Goal: Transaction & Acquisition: Purchase product/service

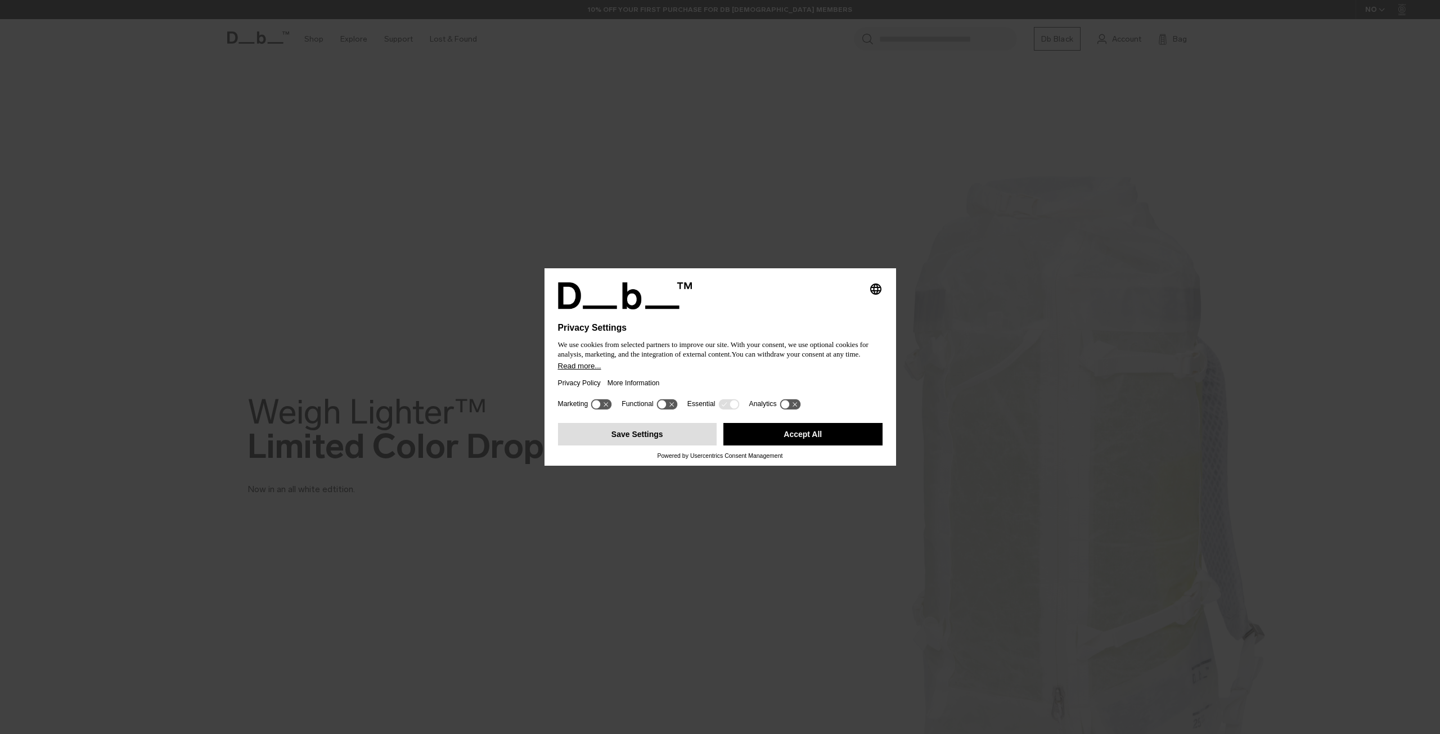
click at [679, 440] on button "Save Settings" at bounding box center [637, 434] width 159 height 22
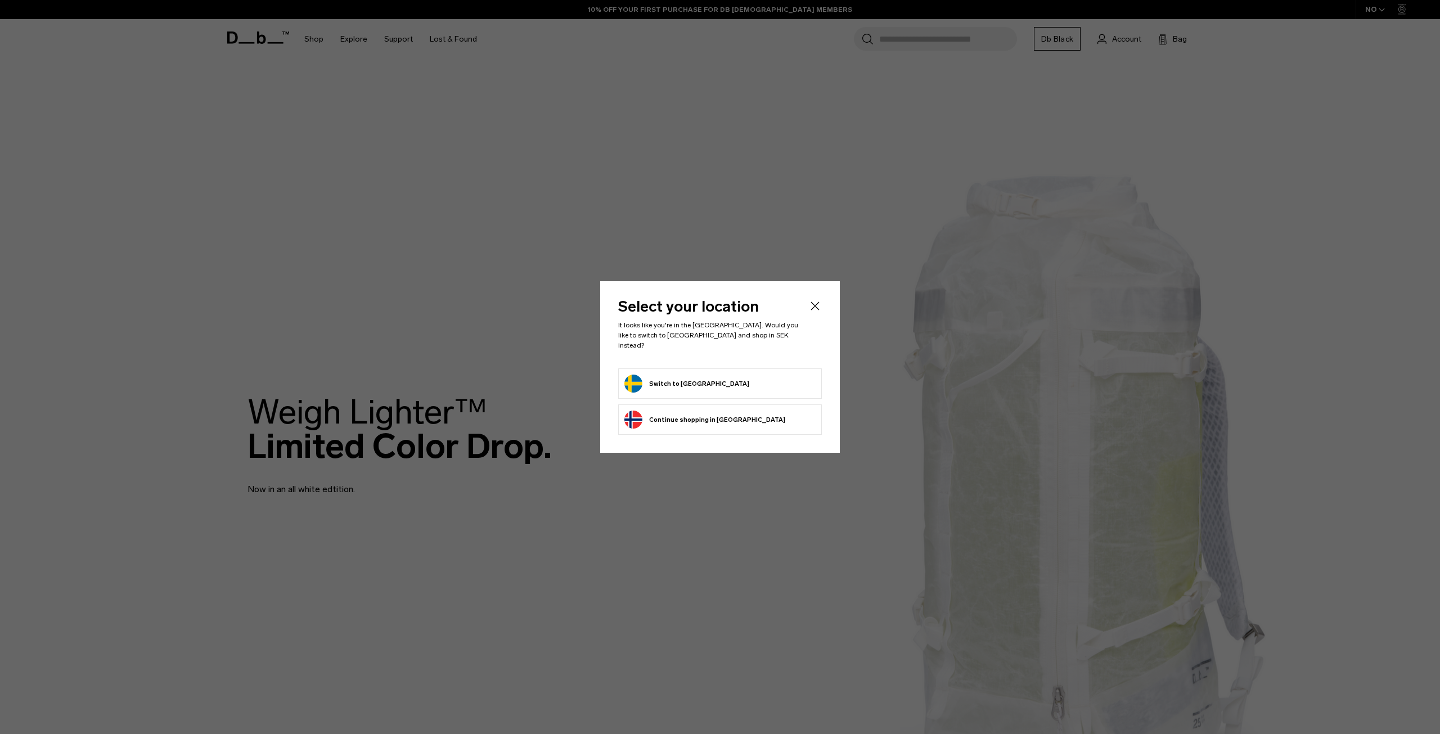
click at [781, 384] on form "Switch to [GEOGRAPHIC_DATA]" at bounding box center [719, 384] width 191 height 18
click at [817, 304] on icon "Close" at bounding box center [814, 305] width 13 height 13
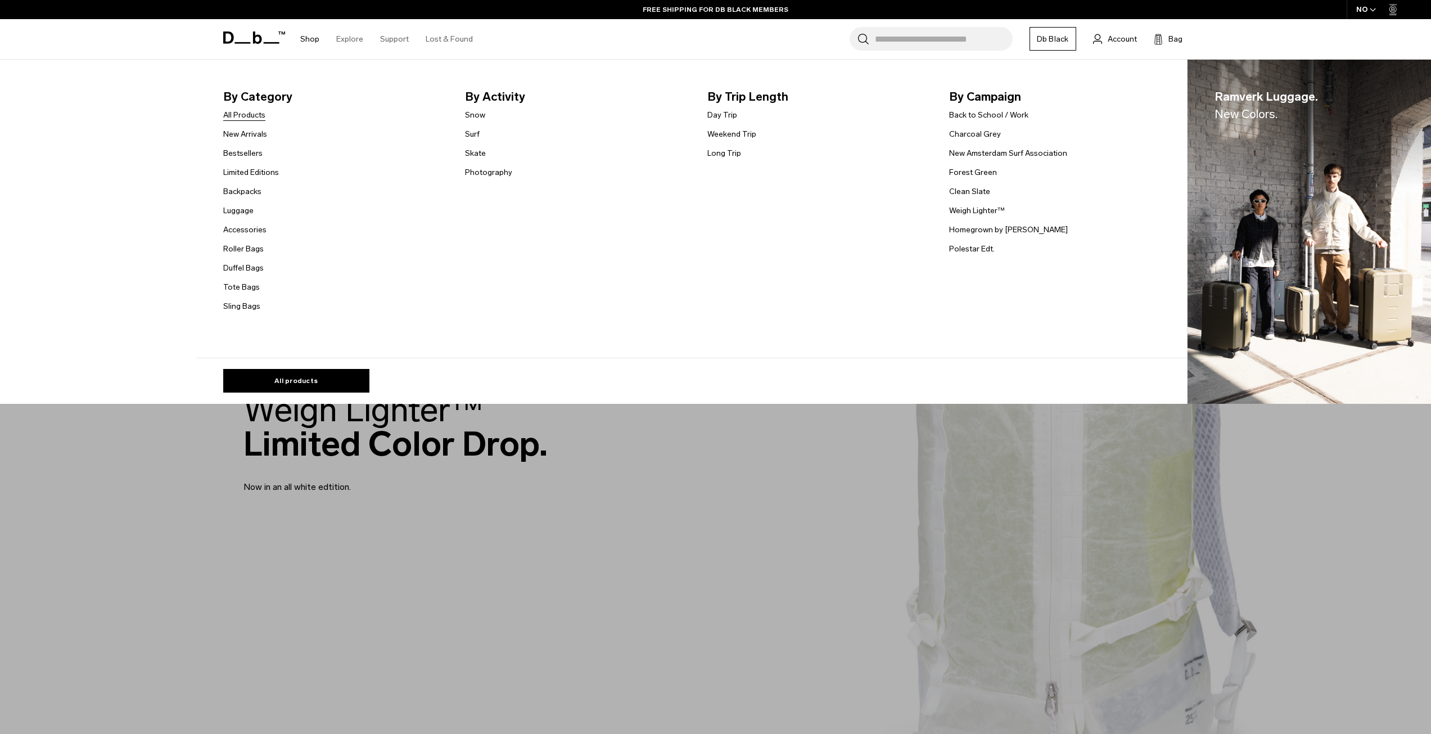
click at [251, 118] on link "All Products" at bounding box center [244, 115] width 42 height 12
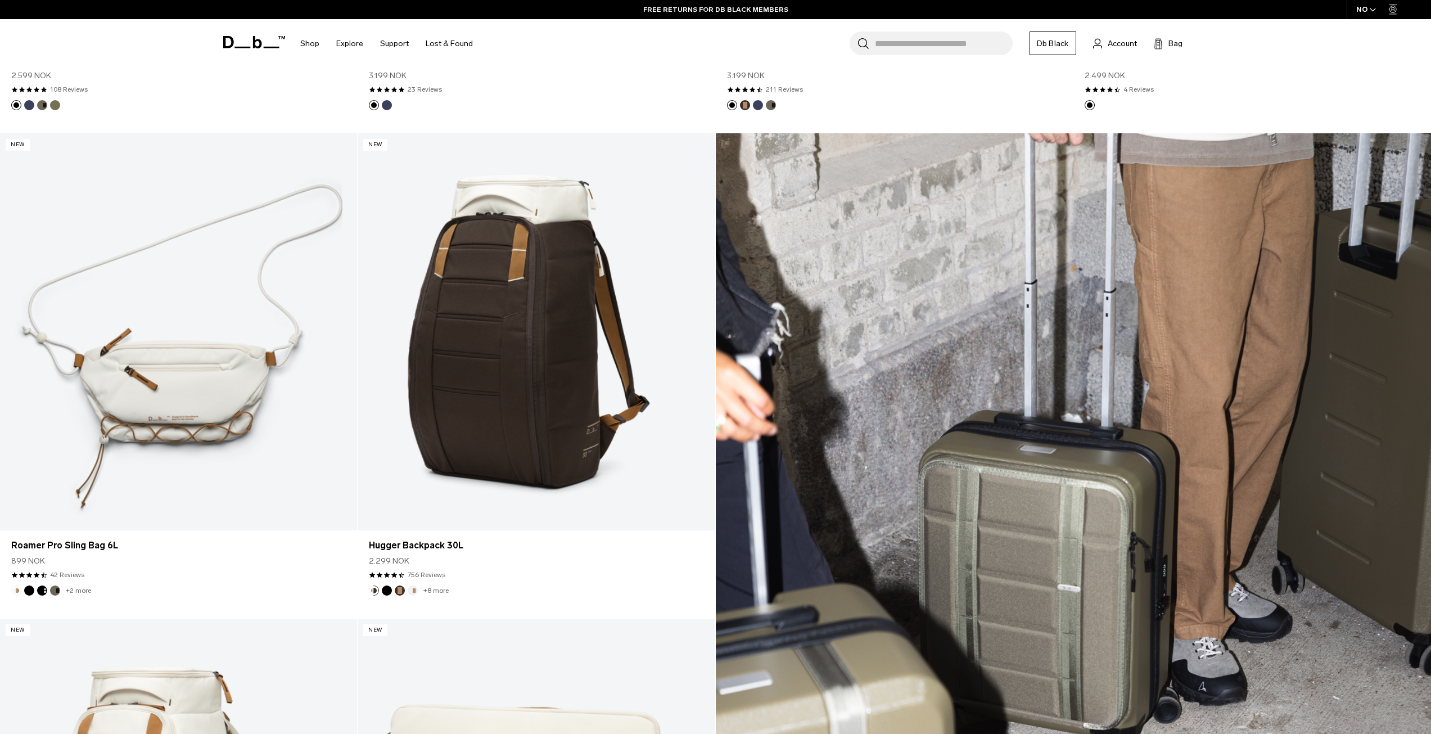
scroll to position [1856, 0]
